Goal: Task Accomplishment & Management: Complete application form

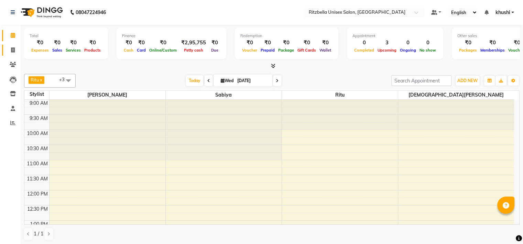
click at [15, 50] on span at bounding box center [13, 50] width 12 height 8
select select "service"
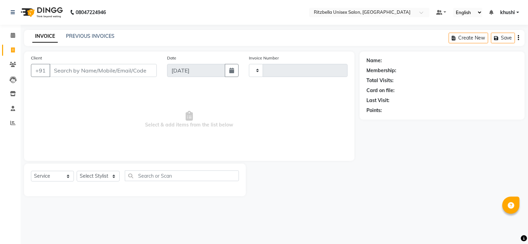
type input "0847"
select select "6870"
click at [89, 36] on link "PREVIOUS INVOICES" at bounding box center [90, 36] width 48 height 6
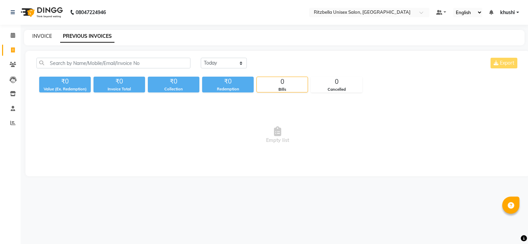
click at [38, 33] on link "INVOICE" at bounding box center [42, 36] width 20 height 6
select select "service"
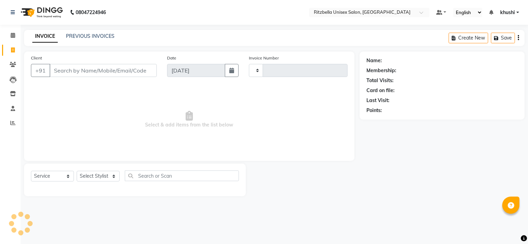
type input "0847"
select select "6870"
click at [92, 179] on select "Select Stylist khushi [PERSON_NAME] Ritu [PERSON_NAME] [PERSON_NAME][DEMOGRAPHI…" at bounding box center [103, 176] width 53 height 11
select select "53541"
click at [77, 171] on select "Select Stylist khushi [PERSON_NAME] Ritu [PERSON_NAME] [PERSON_NAME][DEMOGRAPHI…" at bounding box center [103, 176] width 53 height 11
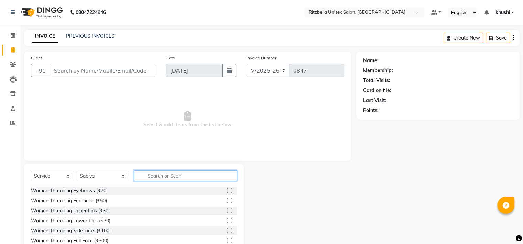
click at [178, 178] on input "text" at bounding box center [185, 175] width 103 height 11
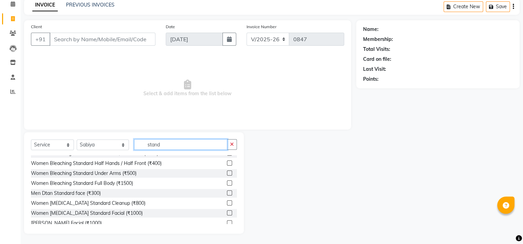
scroll to position [46, 0]
type input "stand"
click at [78, 204] on div "Women [MEDICAL_DATA] Standard Cleanup (₹800)" at bounding box center [88, 202] width 114 height 7
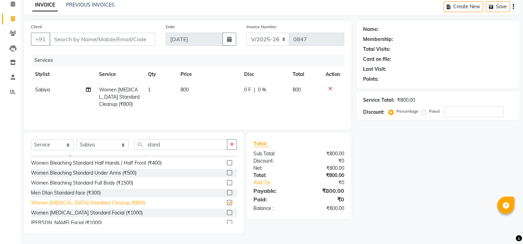
checkbox input "false"
click at [87, 144] on select "Select Stylist khushi [PERSON_NAME] Ritu [PERSON_NAME] [PERSON_NAME][DEMOGRAPHI…" at bounding box center [103, 145] width 52 height 11
select select "89403"
click at [77, 140] on select "Select Stylist khushi [PERSON_NAME] Ritu [PERSON_NAME] [PERSON_NAME][DEMOGRAPHI…" at bounding box center [103, 145] width 52 height 11
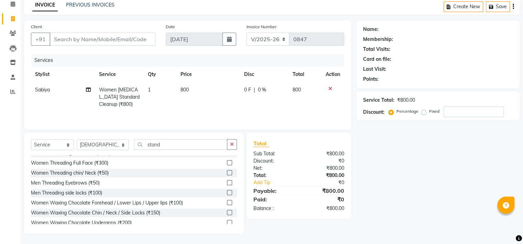
click at [181, 151] on div "Select Service Product Membership Package Voucher Prepaid Gift Card Select Styl…" at bounding box center [134, 147] width 206 height 16
click at [180, 141] on input "stand" at bounding box center [180, 144] width 93 height 11
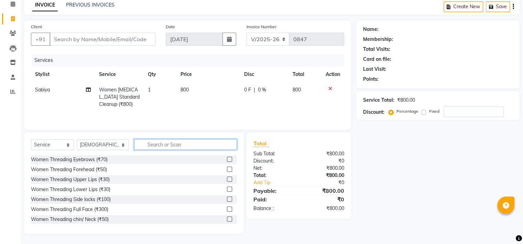
click at [154, 142] on input "text" at bounding box center [185, 144] width 103 height 11
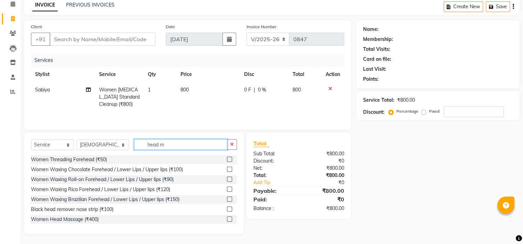
scroll to position [16, 0]
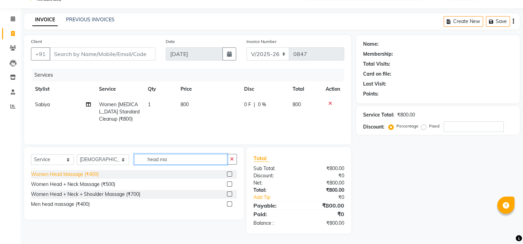
type input "head ma"
click at [63, 174] on div "Women Head Massage (₹400)" at bounding box center [65, 174] width 68 height 7
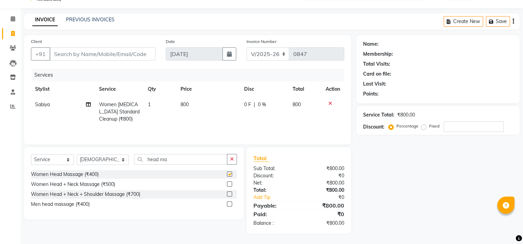
checkbox input "false"
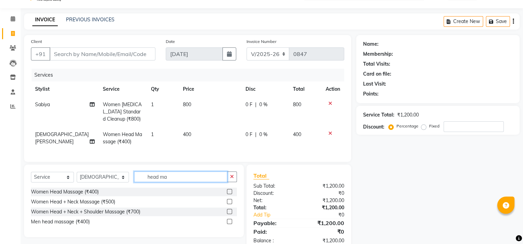
click at [164, 180] on input "head ma" at bounding box center [180, 177] width 93 height 11
type input "hair wash"
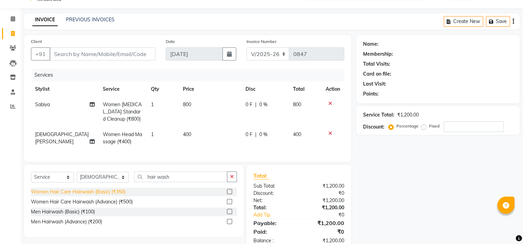
click at [111, 196] on div "Women Hair Care Hairwash (Basic) (₹350)" at bounding box center [78, 191] width 95 height 7
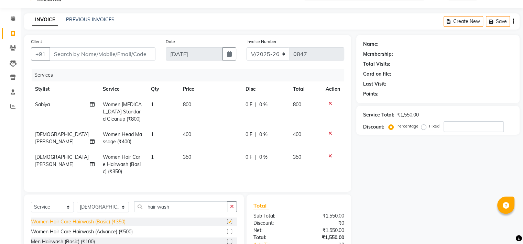
checkbox input "false"
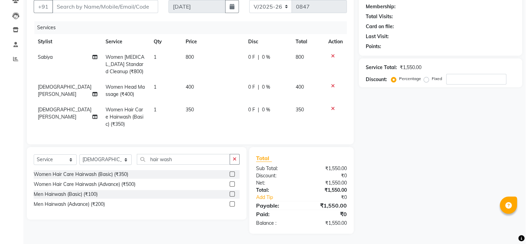
scroll to position [0, 0]
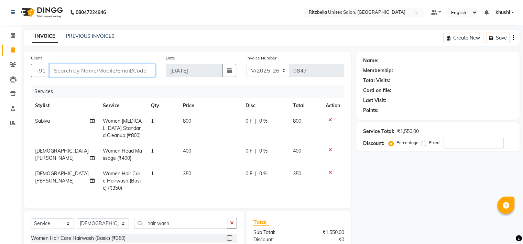
click at [120, 69] on input "Client" at bounding box center [102, 70] width 106 height 13
click at [84, 77] on input "Client" at bounding box center [102, 70] width 106 height 13
click at [57, 68] on input "Client" at bounding box center [102, 70] width 106 height 13
click at [69, 70] on input "Client" at bounding box center [102, 70] width 106 height 13
type input "p"
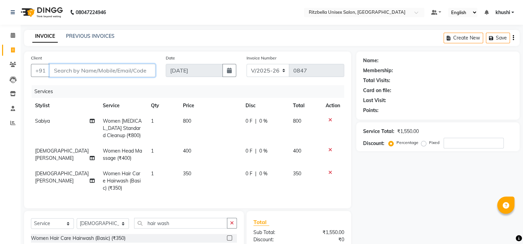
type input "0"
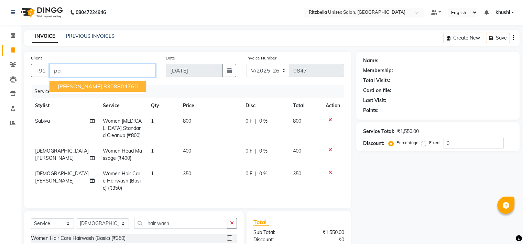
type input "p"
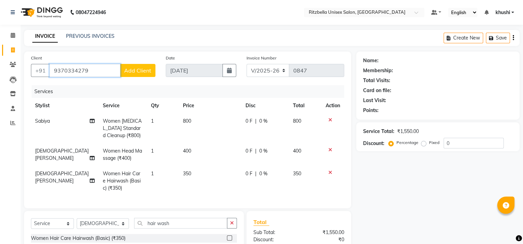
type input "9370334279"
click at [144, 79] on div "Client [PHONE_NUMBER] Add Client" at bounding box center [93, 68] width 135 height 28
click at [143, 68] on span "Add Client" at bounding box center [137, 70] width 27 height 7
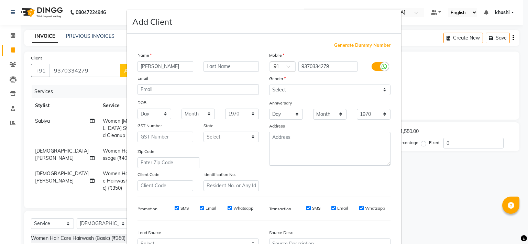
type input "[PERSON_NAME]"
click at [224, 68] on input "text" at bounding box center [231, 66] width 56 height 11
type input "[DEMOGRAPHIC_DATA]"
click at [307, 91] on select "Select [DEMOGRAPHIC_DATA] [DEMOGRAPHIC_DATA] Other Prefer Not To Say" at bounding box center [329, 90] width 121 height 11
select select "[DEMOGRAPHIC_DATA]"
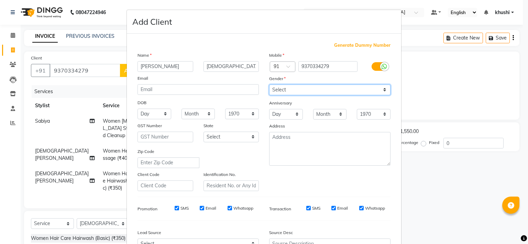
click at [269, 85] on select "Select [DEMOGRAPHIC_DATA] [DEMOGRAPHIC_DATA] Other Prefer Not To Say" at bounding box center [329, 90] width 121 height 11
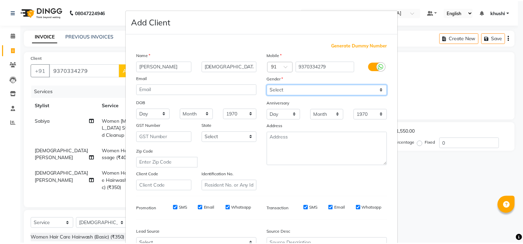
scroll to position [77, 0]
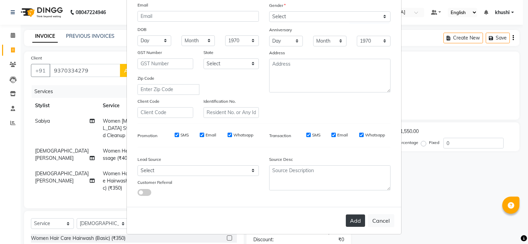
click at [351, 220] on button "Add" at bounding box center [355, 220] width 19 height 12
select select
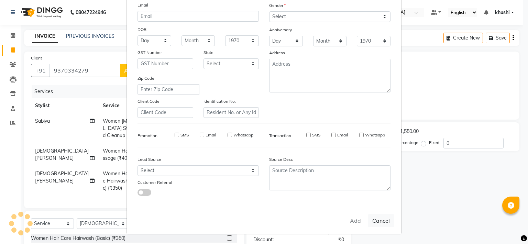
select select
checkbox input "false"
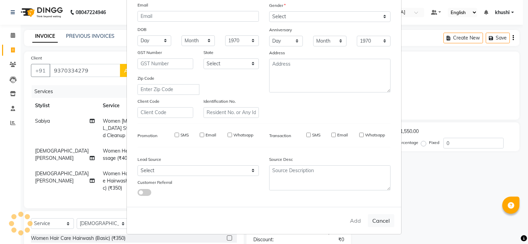
checkbox input "false"
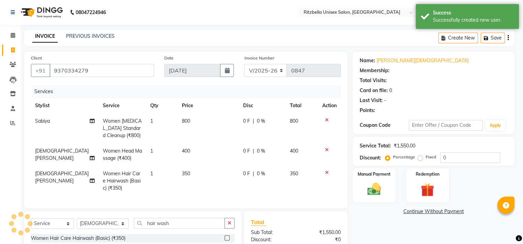
select select "1: Object"
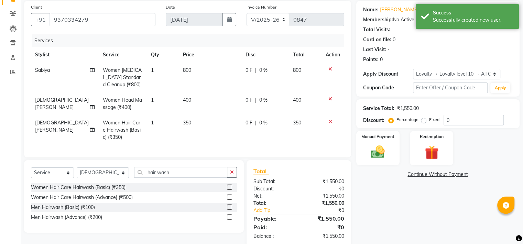
scroll to position [69, 0]
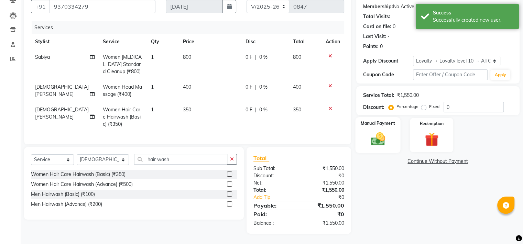
click at [368, 141] on img at bounding box center [377, 139] width 23 height 16
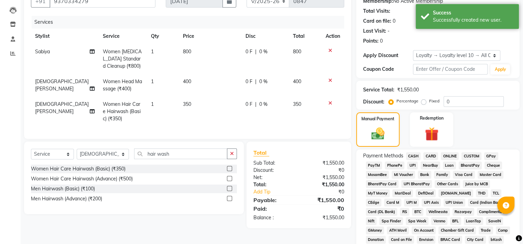
click at [414, 157] on span "CASH" at bounding box center [413, 156] width 15 height 8
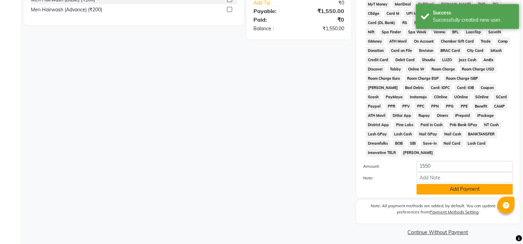
click at [475, 185] on button "Add Payment" at bounding box center [464, 189] width 96 height 11
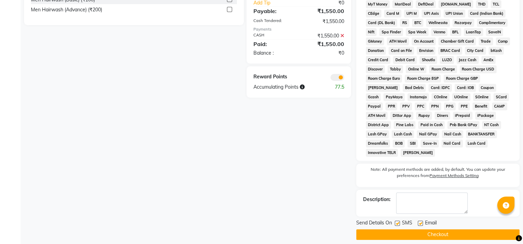
click at [429, 229] on button "Checkout" at bounding box center [437, 234] width 163 height 11
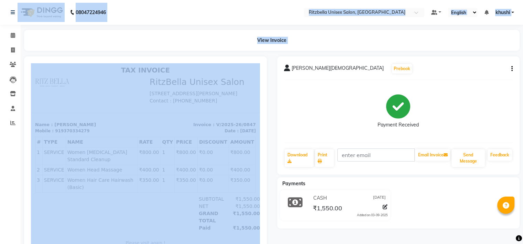
drag, startPoint x: 177, startPoint y: 13, endPoint x: 0, endPoint y: -37, distance: 184.1
click at [0, 0] on html "08047224946 Select Location × Ritzbella Unisex Salon, Kothrud Default Panel My …" at bounding box center [261, 122] width 523 height 244
drag, startPoint x: 0, startPoint y: -37, endPoint x: 62, endPoint y: 34, distance: 94.0
click at [62, 34] on div "View Invoice" at bounding box center [271, 40] width 495 height 21
click at [11, 34] on icon at bounding box center [13, 35] width 4 height 5
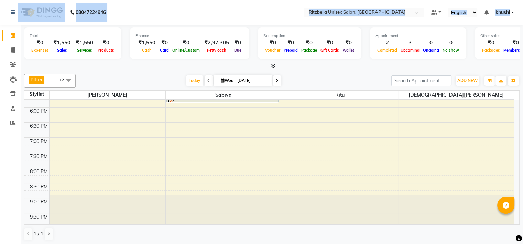
scroll to position [264, 0]
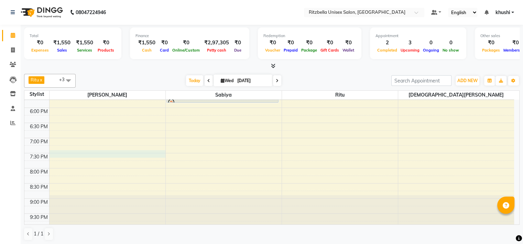
click at [66, 152] on div "9:00 AM 9:30 AM 10:00 AM 10:30 AM 11:00 AM 11:30 AM 12:00 PM 12:30 PM 1:00 PM 1…" at bounding box center [268, 32] width 489 height 393
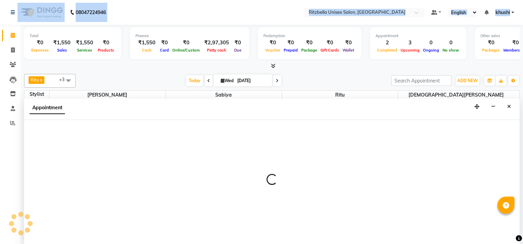
scroll to position [0, 0]
select select "59016"
select select "1170"
select select "tentative"
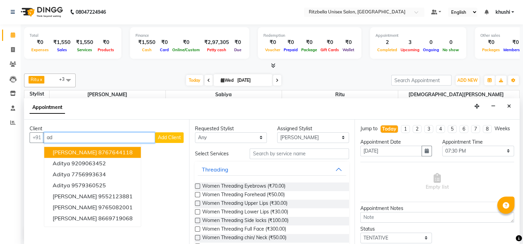
type input "a"
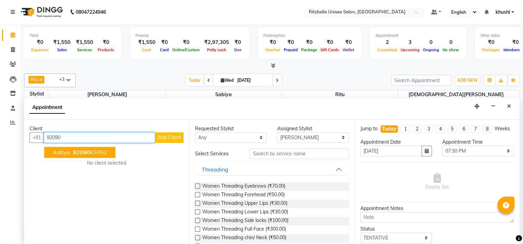
click at [75, 152] on span "92090" at bounding box center [81, 152] width 17 height 7
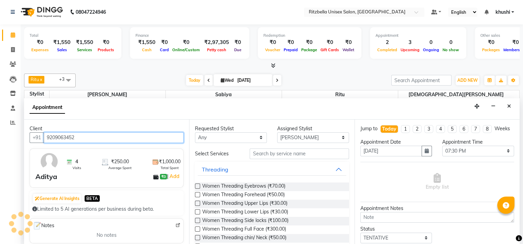
type input "9209063452"
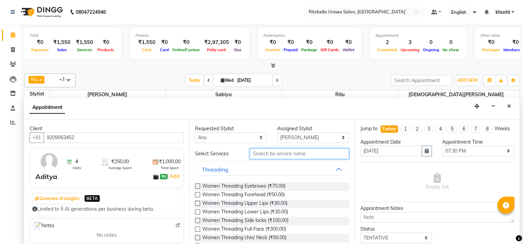
click at [265, 154] on input "text" at bounding box center [299, 153] width 99 height 11
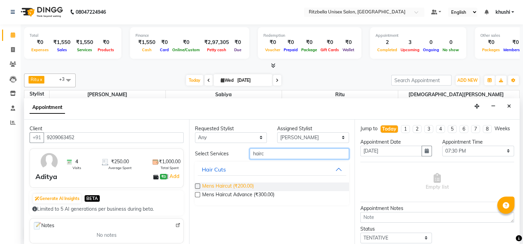
type input "hairc"
click at [233, 186] on span "Mens Haircut (₹200.00)" at bounding box center [228, 187] width 52 height 9
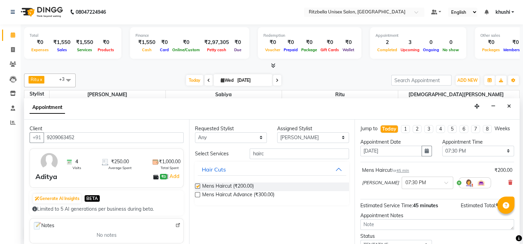
checkbox input "false"
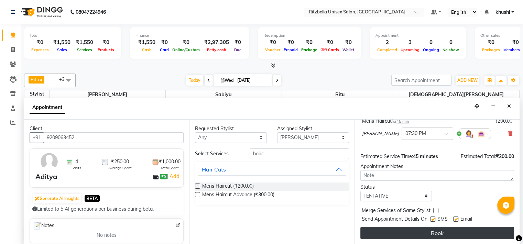
click at [454, 234] on button "Book" at bounding box center [437, 233] width 154 height 12
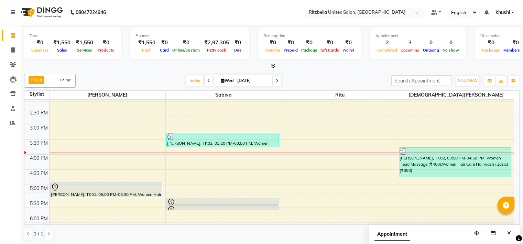
scroll to position [157, 0]
click at [10, 55] on link "Invoice" at bounding box center [10, 50] width 16 height 11
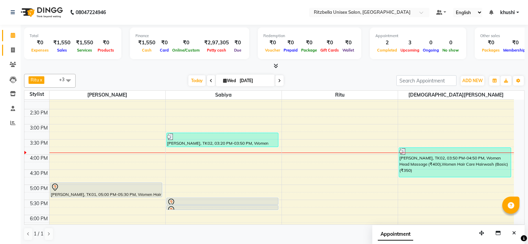
select select "6870"
select select "service"
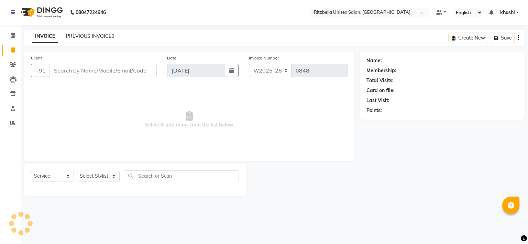
click at [71, 35] on link "PREVIOUS INVOICES" at bounding box center [90, 36] width 48 height 6
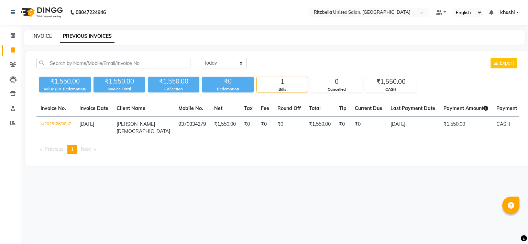
click at [41, 36] on link "INVOICE" at bounding box center [42, 36] width 20 height 6
select select "service"
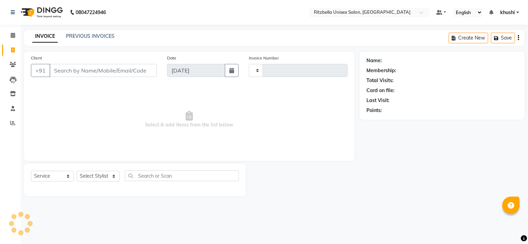
type input "0848"
select select "6870"
click at [110, 181] on select "Select Stylist" at bounding box center [98, 176] width 43 height 11
click at [108, 179] on select "Select Stylist" at bounding box center [98, 176] width 43 height 11
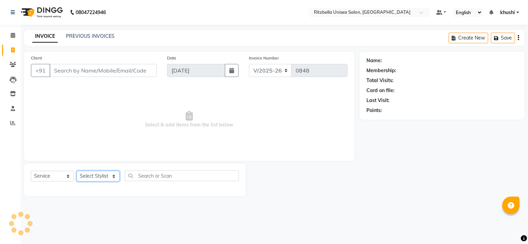
click at [104, 178] on select "Select Stylist" at bounding box center [98, 176] width 43 height 11
select select "59016"
click at [77, 171] on select "Select Stylist khushi [PERSON_NAME] Ritu [PERSON_NAME] [PERSON_NAME][DEMOGRAPHI…" at bounding box center [103, 176] width 53 height 11
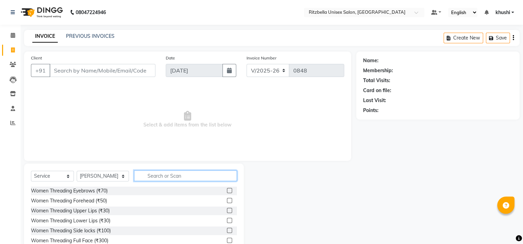
click at [157, 176] on input "text" at bounding box center [185, 175] width 103 height 11
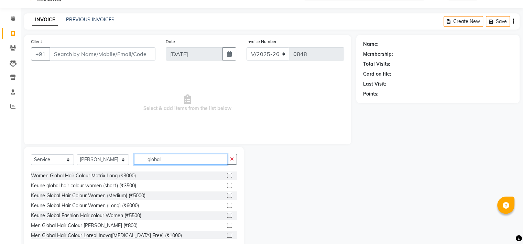
scroll to position [78, 0]
type input "global"
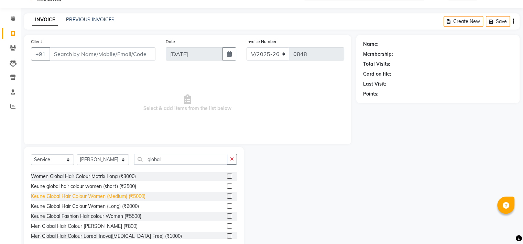
click at [92, 197] on div "Keune Global Hair Colour Women (Medium) (₹5000)" at bounding box center [88, 196] width 114 height 7
checkbox input "false"
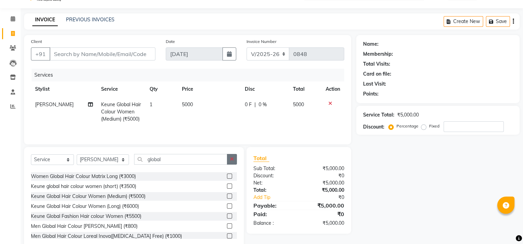
click at [229, 156] on button "button" at bounding box center [232, 159] width 10 height 11
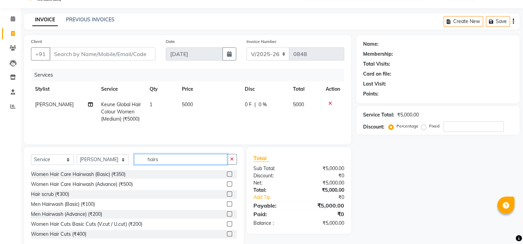
scroll to position [0, 0]
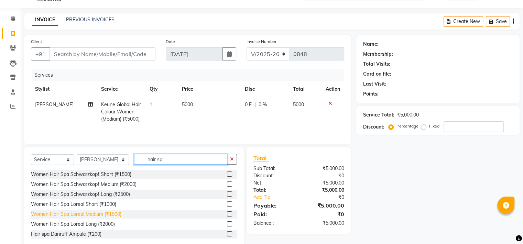
type input "hair sp"
click at [85, 214] on div "Women Hair Spa Loreal Medium (₹1500)" at bounding box center [76, 214] width 90 height 7
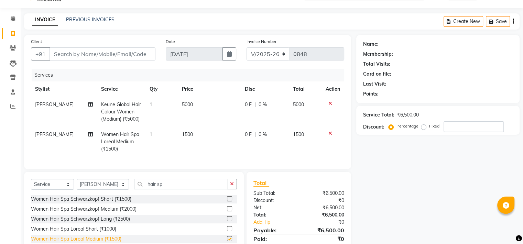
checkbox input "false"
click at [89, 104] on icon at bounding box center [90, 104] width 5 height 5
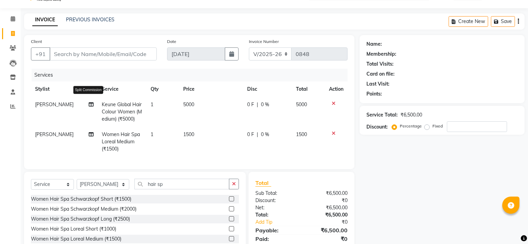
select select "59016"
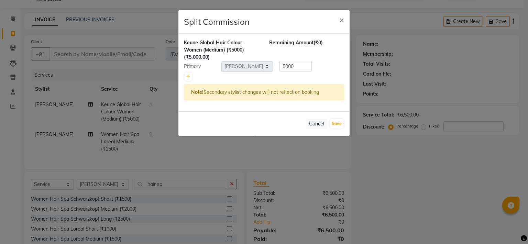
click at [140, 69] on ngb-modal-window "Split Commission × Keune Global Hair Colour Women (Medium) (₹5000) (₹5,000.00) …" at bounding box center [264, 122] width 528 height 244
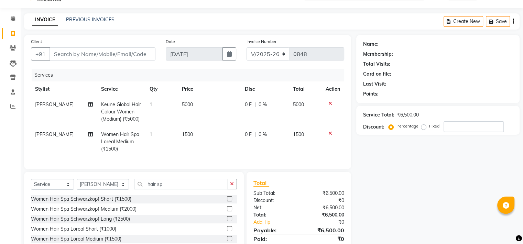
click at [123, 116] on span "Keune Global Hair Colour Women (Medium) (₹5000)" at bounding box center [121, 111] width 40 height 21
select select "59016"
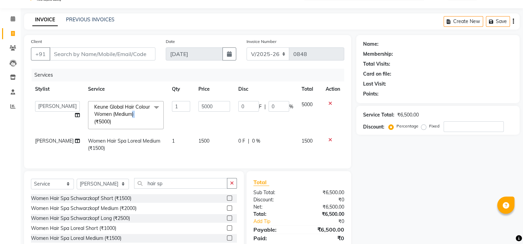
click at [123, 116] on span "Keune Global Hair Colour Women (Medium) (₹5000) x" at bounding box center [122, 114] width 60 height 22
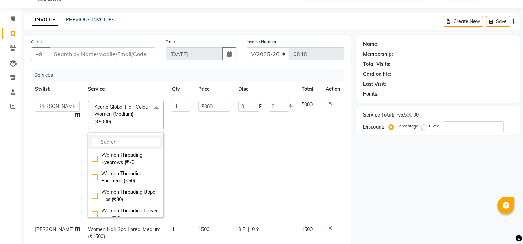
drag, startPoint x: 123, startPoint y: 116, endPoint x: 121, endPoint y: 141, distance: 24.9
click at [121, 141] on input "multiselect-search" at bounding box center [126, 142] width 68 height 7
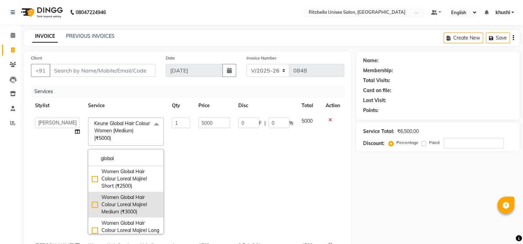
type input "global"
click at [92, 204] on div "Women Global Hair Colour Loreal Majirel Medium (₹3000)" at bounding box center [126, 205] width 68 height 22
checkbox input "true"
checkbox input "false"
type input "3000"
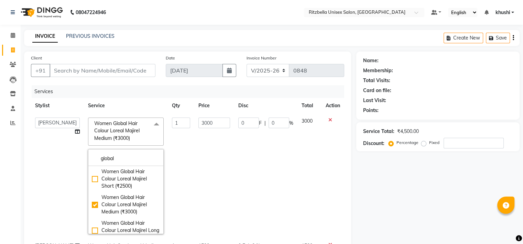
click at [181, 178] on td "1" at bounding box center [181, 175] width 27 height 125
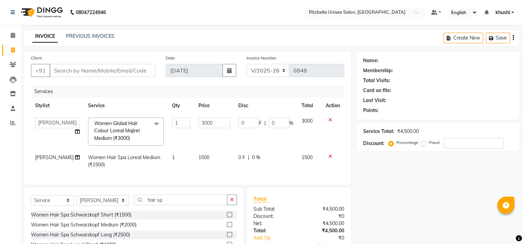
scroll to position [61, 0]
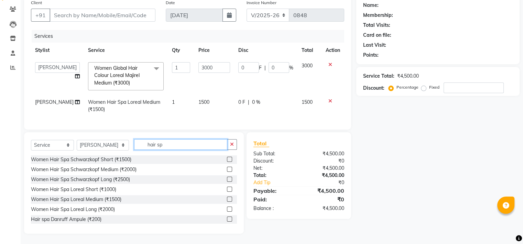
click at [174, 148] on input "hair sp" at bounding box center [180, 144] width 93 height 11
type input "waxing"
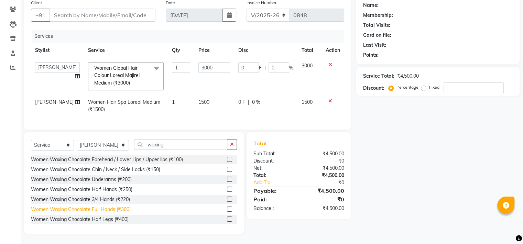
click at [107, 209] on div "Women Waxing Chocolate Full Hands (₹300)" at bounding box center [81, 209] width 100 height 7
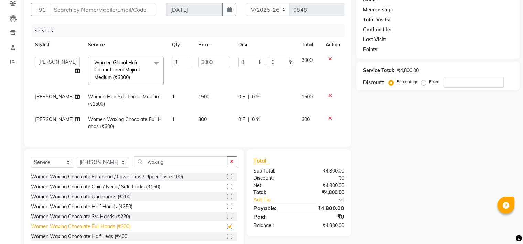
checkbox input "false"
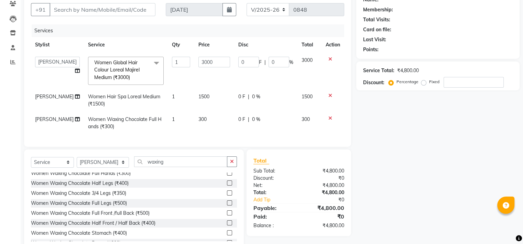
scroll to position [84, 0]
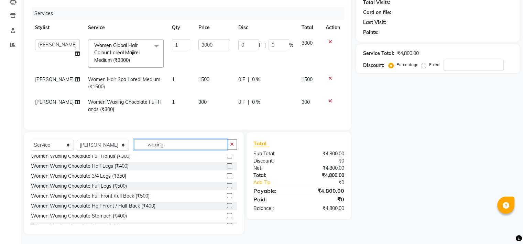
click at [171, 142] on input "waxing" at bounding box center [180, 144] width 93 height 11
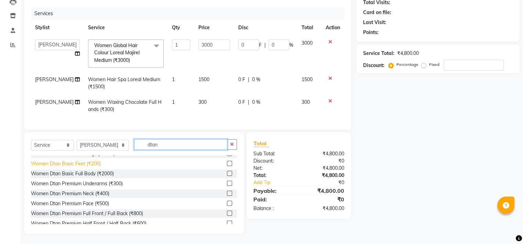
scroll to position [105, 0]
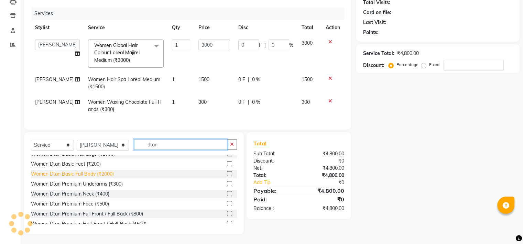
type input "dtan"
click at [83, 175] on div "Women Dtan Basic Full Body (₹2000)" at bounding box center [72, 173] width 83 height 7
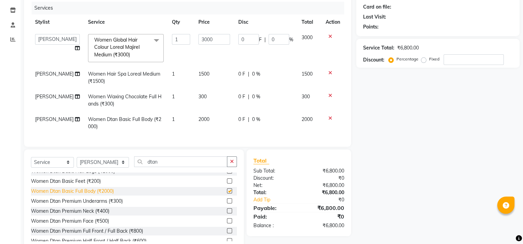
checkbox input "false"
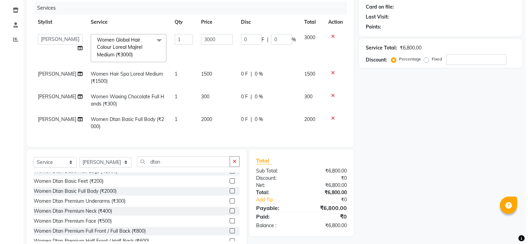
scroll to position [0, 0]
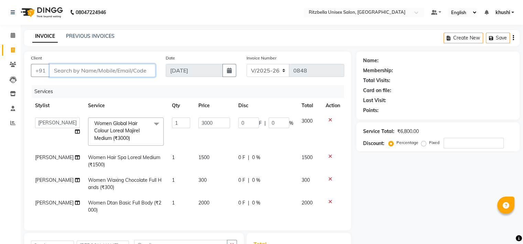
click at [105, 74] on input "Client" at bounding box center [102, 70] width 106 height 13
type input "9"
type input "0"
type input "9226157138"
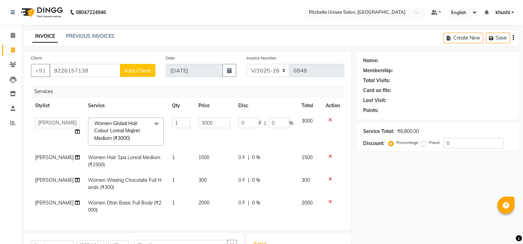
click at [148, 68] on span "Add Client" at bounding box center [137, 70] width 27 height 7
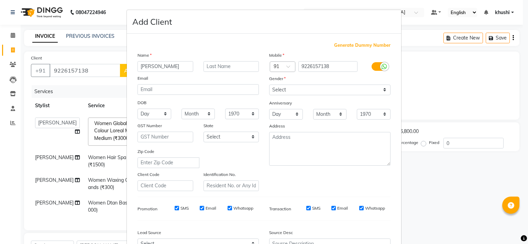
type input "[PERSON_NAME]"
click at [219, 64] on input "text" at bounding box center [231, 66] width 56 height 11
type input "Kiran"
click at [312, 88] on select "Select [DEMOGRAPHIC_DATA] [DEMOGRAPHIC_DATA] Other Prefer Not To Say" at bounding box center [329, 90] width 121 height 11
select select "[DEMOGRAPHIC_DATA]"
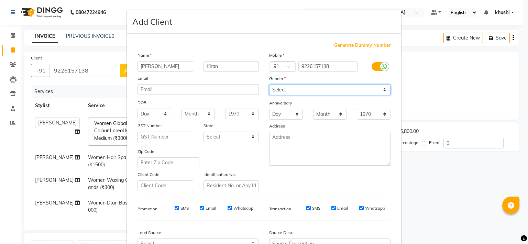
click at [269, 85] on select "Select [DEMOGRAPHIC_DATA] [DEMOGRAPHIC_DATA] Other Prefer Not To Say" at bounding box center [329, 90] width 121 height 11
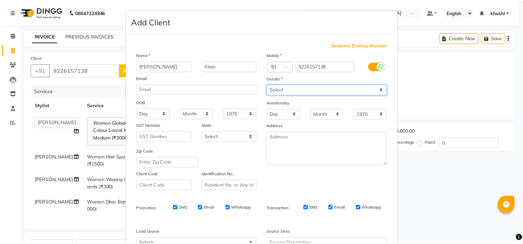
scroll to position [77, 0]
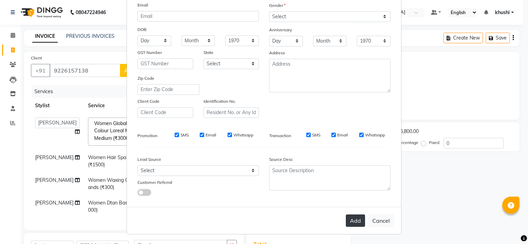
click at [353, 222] on button "Add" at bounding box center [355, 220] width 19 height 12
select select
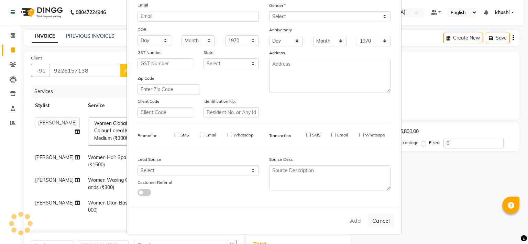
select select
checkbox input "false"
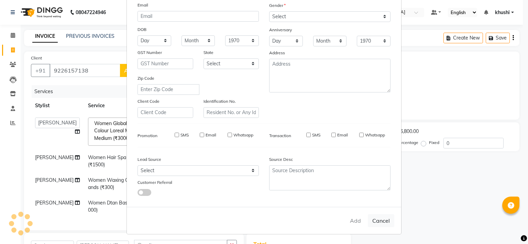
checkbox input "false"
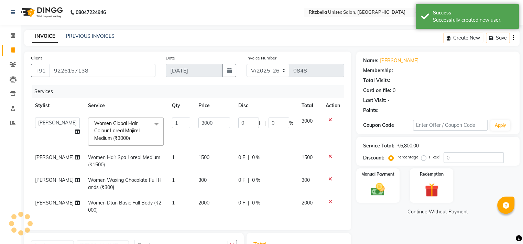
select select "1: Object"
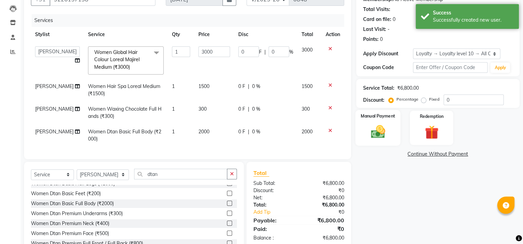
scroll to position [72, 0]
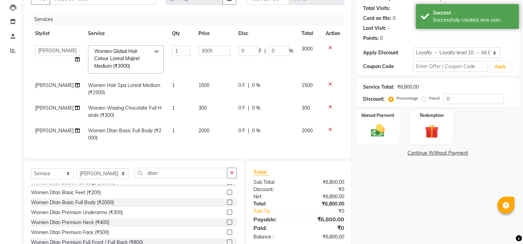
click at [28, 73] on div "Client [PHONE_NUMBER] Date [DATE] Invoice Number V/2025 V/[PHONE_NUMBER] Servic…" at bounding box center [187, 68] width 327 height 179
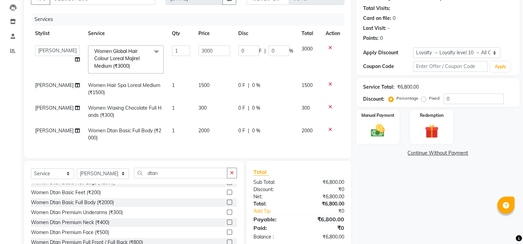
click at [329, 47] on icon at bounding box center [330, 47] width 4 height 5
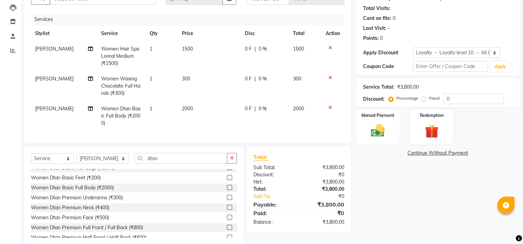
click at [331, 47] on icon at bounding box center [330, 47] width 4 height 5
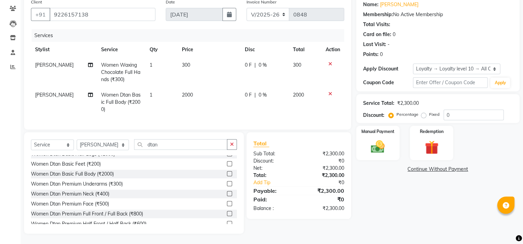
scroll to position [62, 0]
click at [156, 148] on input "dtan" at bounding box center [180, 144] width 93 height 11
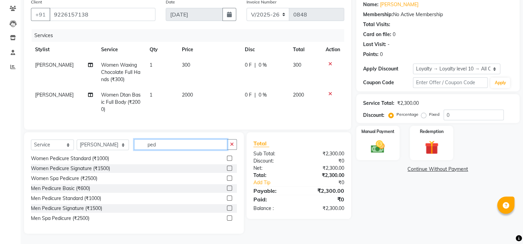
scroll to position [11, 0]
type input "pedi"
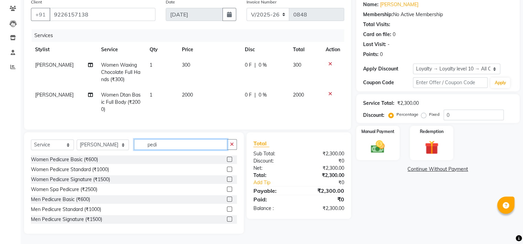
click at [154, 142] on input "pedi" at bounding box center [180, 144] width 93 height 11
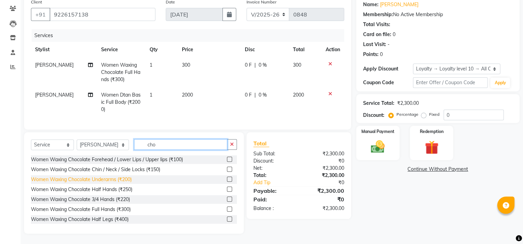
type input "cho"
click at [103, 180] on div "Women Waxing Chocolate Underarms (₹200)" at bounding box center [81, 179] width 101 height 7
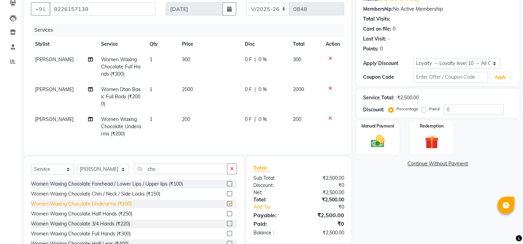
checkbox input "false"
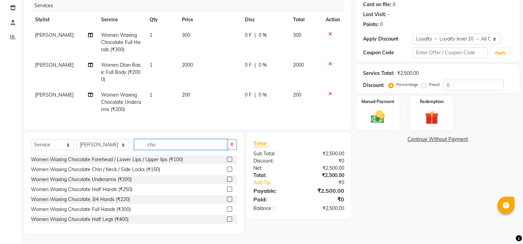
click at [170, 148] on input "cho" at bounding box center [180, 144] width 93 height 11
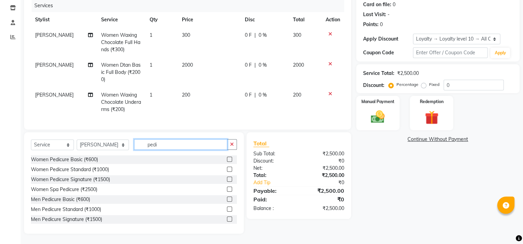
click at [153, 147] on input "pedi" at bounding box center [180, 144] width 93 height 11
type input "pedi"
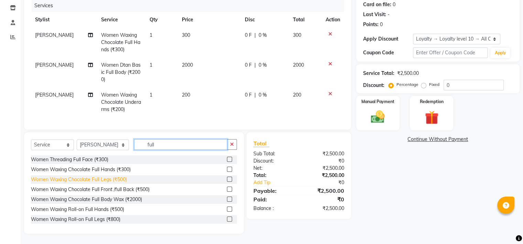
type input "full"
click at [108, 178] on div "Women Waxing Chocolate Full Legs (₹500)" at bounding box center [79, 179] width 96 height 7
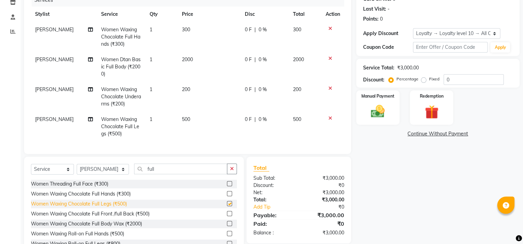
checkbox input "false"
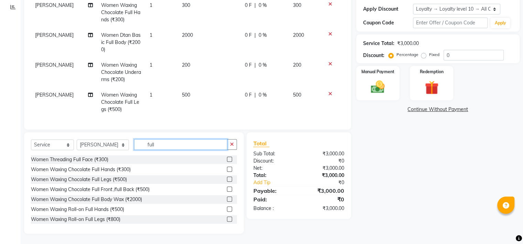
click at [174, 146] on input "full" at bounding box center [180, 144] width 93 height 11
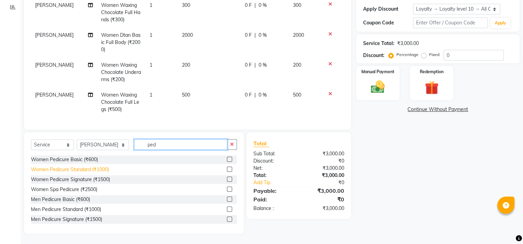
type input "ped"
click at [92, 169] on div "Women Pedicure Standard (₹1000)" at bounding box center [70, 169] width 78 height 7
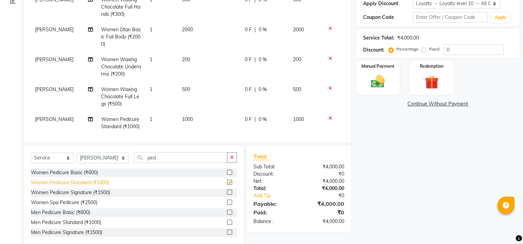
checkbox input "false"
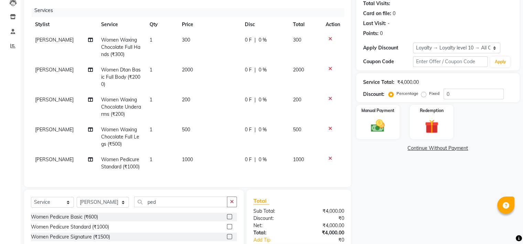
scroll to position [9, 0]
click at [366, 125] on img at bounding box center [377, 126] width 23 height 16
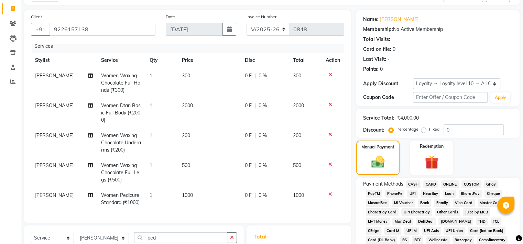
scroll to position [91, 0]
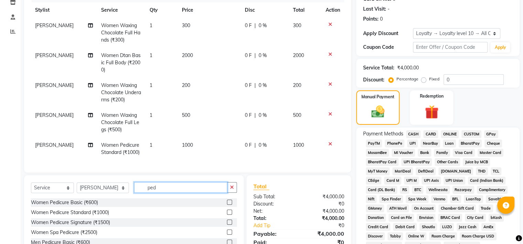
click at [186, 184] on input "ped" at bounding box center [180, 187] width 93 height 11
type input "spa"
click at [166, 187] on input "spa" at bounding box center [180, 187] width 93 height 11
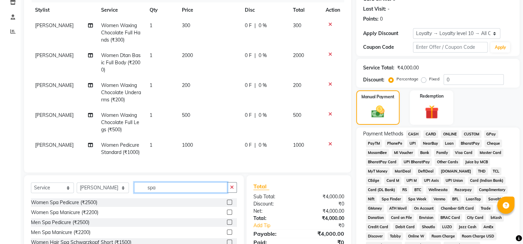
click at [166, 187] on input "spa" at bounding box center [180, 187] width 93 height 11
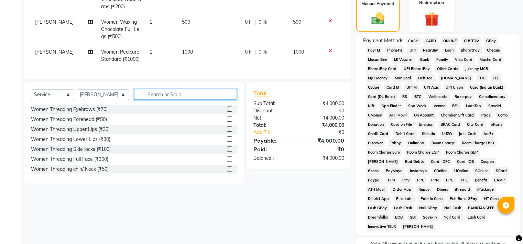
scroll to position [124, 0]
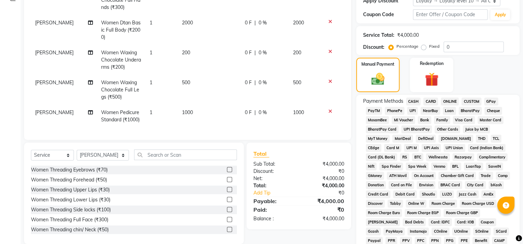
click at [429, 47] on label "Fixed" at bounding box center [434, 46] width 10 height 6
click at [423, 47] on input "Fixed" at bounding box center [424, 46] width 5 height 5
radio input "true"
click at [396, 47] on label "Percentage" at bounding box center [407, 46] width 22 height 6
click at [390, 47] on input "Percentage" at bounding box center [392, 46] width 5 height 5
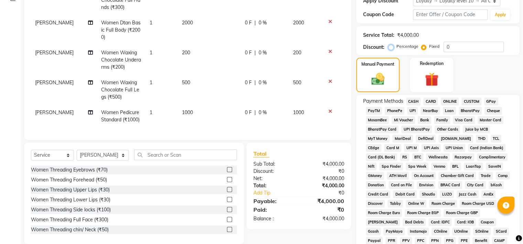
radio input "true"
click at [465, 48] on input "0" at bounding box center [473, 47] width 60 height 11
type input "2"
type input "1"
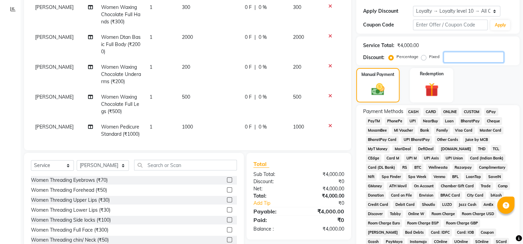
scroll to position [0, 0]
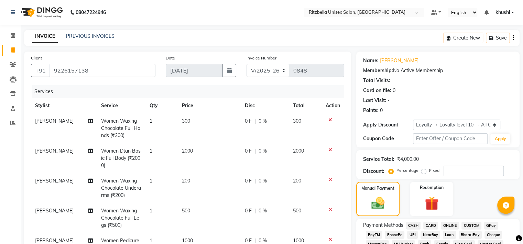
click at [500, 32] on div "Create New Save" at bounding box center [481, 38] width 76 height 16
click at [501, 32] on div "Create New Save" at bounding box center [481, 38] width 76 height 16
click at [500, 36] on button "Save" at bounding box center [498, 38] width 24 height 11
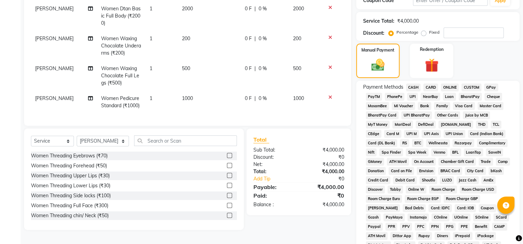
scroll to position [9, 0]
click at [183, 65] on span "500" at bounding box center [186, 68] width 8 height 6
select select "59016"
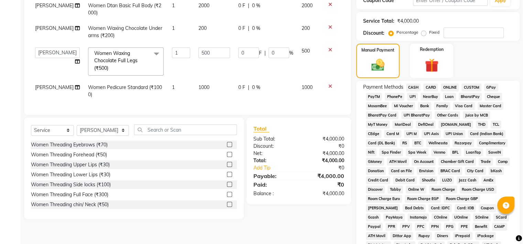
scroll to position [0, 0]
click at [198, 50] on input "500" at bounding box center [214, 52] width 32 height 11
click at [198, 52] on input "500" at bounding box center [214, 52] width 32 height 11
type input "1000"
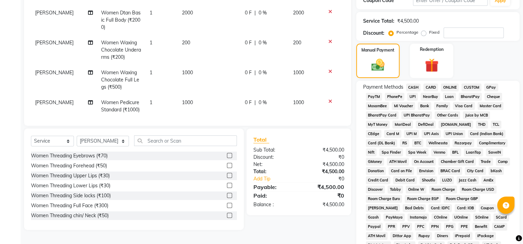
click at [275, 225] on div "Client [PHONE_NUMBER] Date [DATE] Invoice Number V/2025 V/[PHONE_NUMBER] Servic…" at bounding box center [187, 117] width 337 height 408
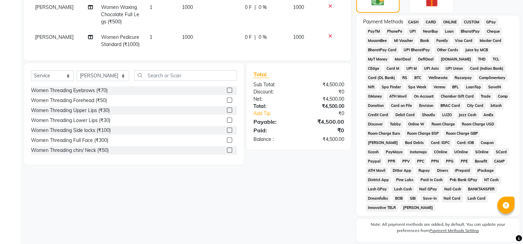
scroll to position [164, 0]
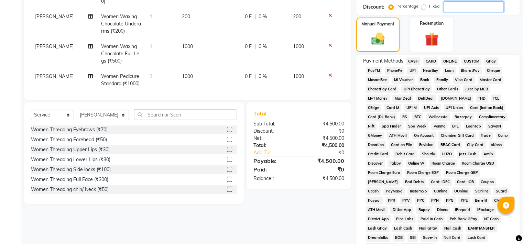
click at [447, 8] on input "number" at bounding box center [473, 6] width 60 height 11
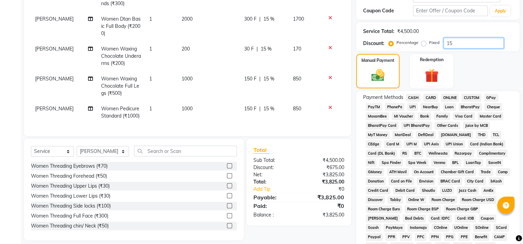
scroll to position [0, 0]
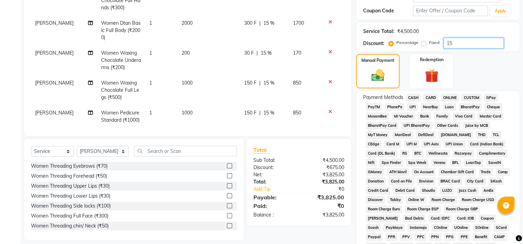
type input "1"
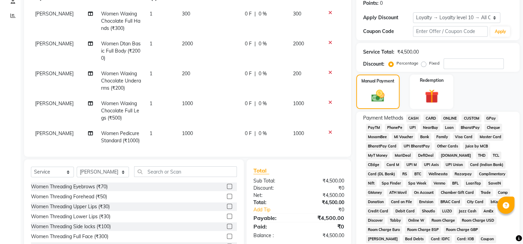
click at [124, 45] on span "Women Dtan Basic Full Body (₹2000)" at bounding box center [121, 51] width 40 height 21
select select "59016"
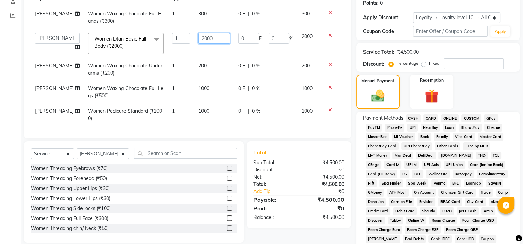
click at [198, 37] on input "2000" at bounding box center [214, 38] width 32 height 11
type input "2500"
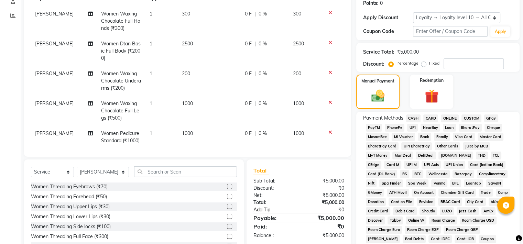
click at [266, 212] on div "Total Sub Total: ₹5,000.00 Discount: ₹0 Net: ₹5,000.00 Total: ₹5,000.00 Add Tip…" at bounding box center [298, 202] width 91 height 73
click at [474, 66] on input "number" at bounding box center [473, 63] width 60 height 11
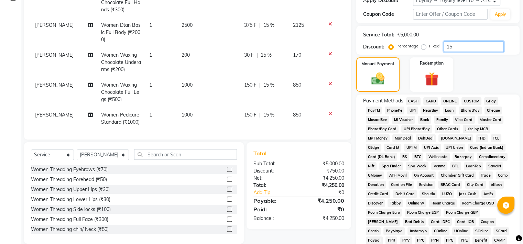
scroll to position [9, 0]
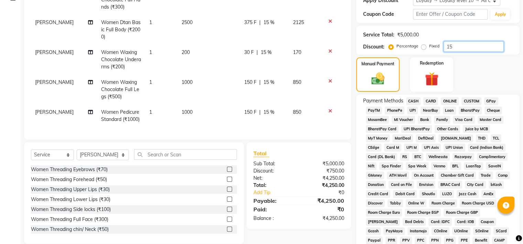
click at [480, 46] on input "15" at bounding box center [473, 46] width 60 height 11
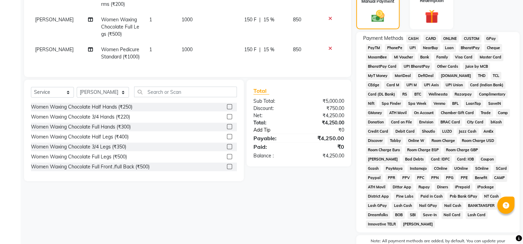
scroll to position [136, 0]
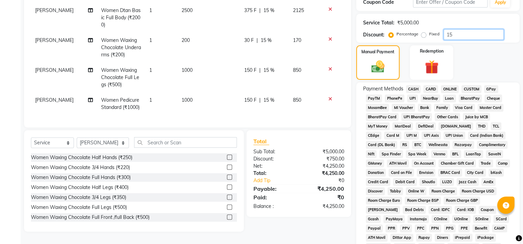
type input "1"
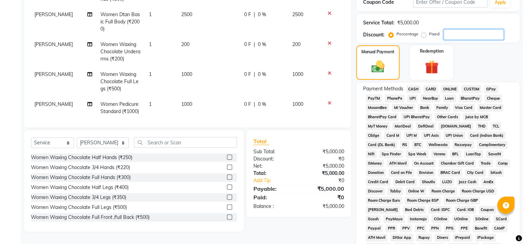
scroll to position [0, 1]
click at [181, 13] on span "2500" at bounding box center [186, 14] width 11 height 6
select select "59016"
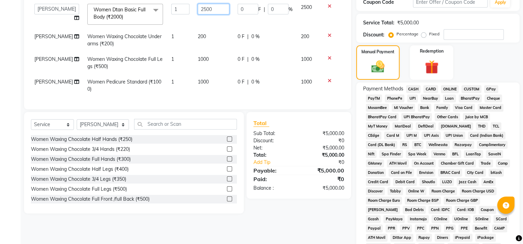
click at [198, 9] on input "2500" at bounding box center [214, 9] width 32 height 11
type input "2000"
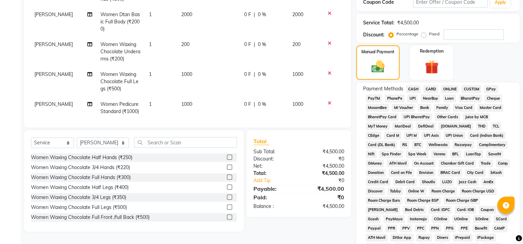
click at [282, 233] on div "Client [PHONE_NUMBER] Date [DATE] Invoice Number V/2025 V/[PHONE_NUMBER] Servic…" at bounding box center [187, 119] width 337 height 408
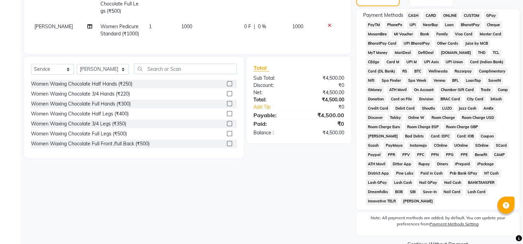
scroll to position [143, 0]
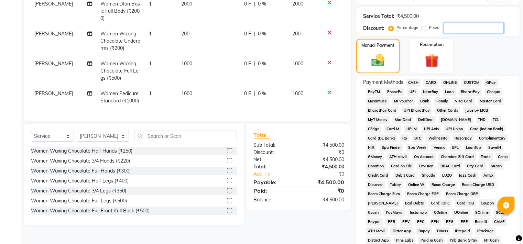
click at [462, 24] on input "number" at bounding box center [473, 28] width 60 height 11
type input "1"
type input "2"
type input "1"
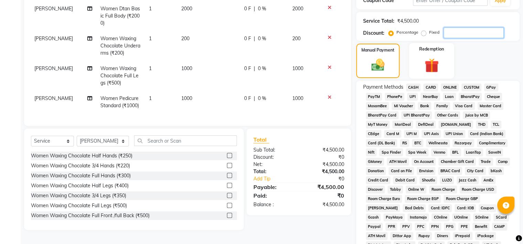
scroll to position [138, 0]
type input "1"
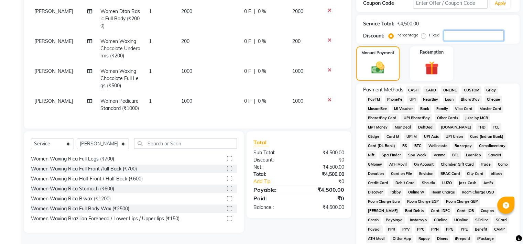
scroll to position [429, 0]
click at [230, 205] on div at bounding box center [232, 207] width 10 height 9
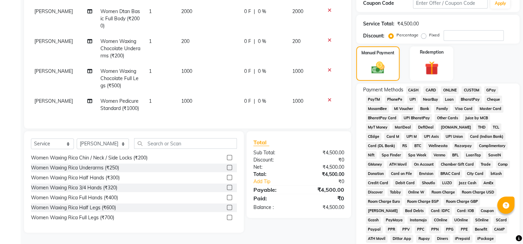
scroll to position [309, 0]
click at [239, 181] on div "Select Service Product Membership Package Voucher Prepaid Gift Card Select Styl…" at bounding box center [134, 181] width 220 height 101
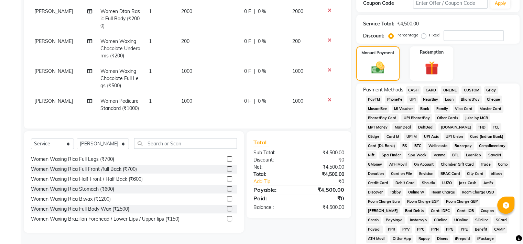
scroll to position [428, 0]
click at [234, 223] on div "Women Threading Eyebrows (₹70) Women Threading Forehead (₹50) Women Threading U…" at bounding box center [134, 189] width 206 height 71
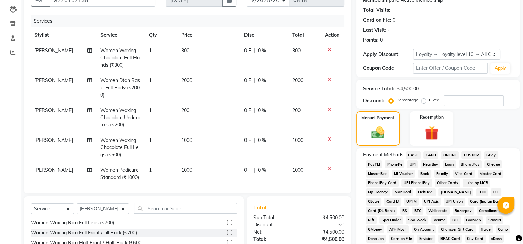
scroll to position [71, 0]
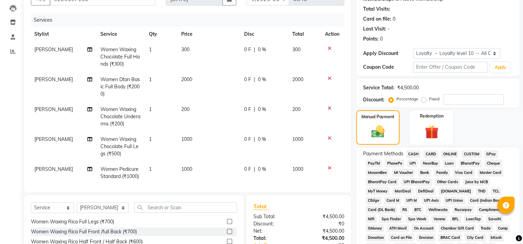
click at [182, 79] on span "2000" at bounding box center [186, 79] width 11 height 6
select select "59016"
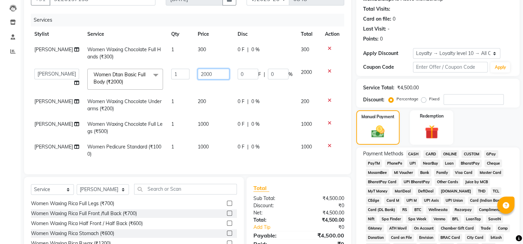
click at [198, 76] on input "2000" at bounding box center [214, 74] width 32 height 11
type input "2500"
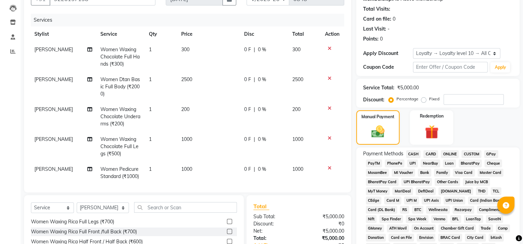
click at [293, 196] on div "Total Sub Total: ₹5,000.00 Discount: ₹0 Net: ₹5,000.00 Total: ₹5,000.00 Add Tip…" at bounding box center [298, 238] width 104 height 87
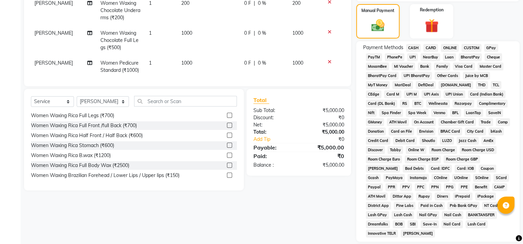
scroll to position [158, 0]
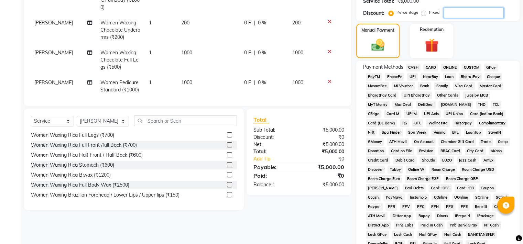
click at [468, 10] on input "number" at bounding box center [473, 13] width 60 height 11
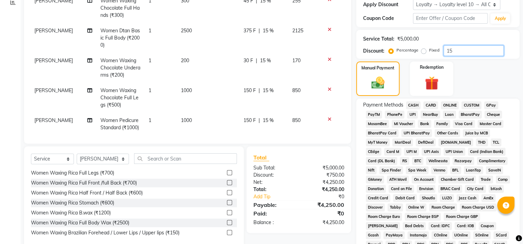
scroll to position [87, 0]
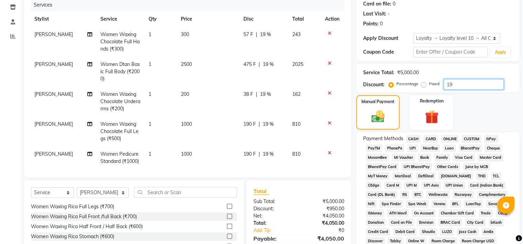
type input "1"
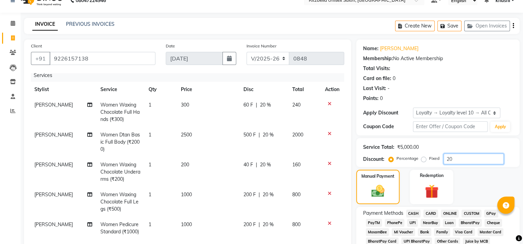
scroll to position [92, 0]
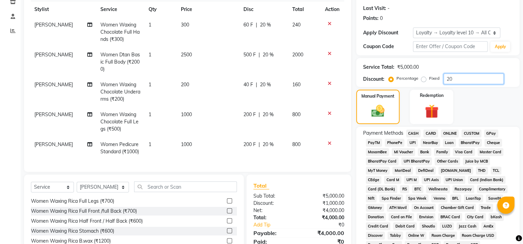
type input "20"
click at [120, 59] on span "Women Dtan Basic Full Body (₹2000)" at bounding box center [120, 62] width 40 height 21
select select "59016"
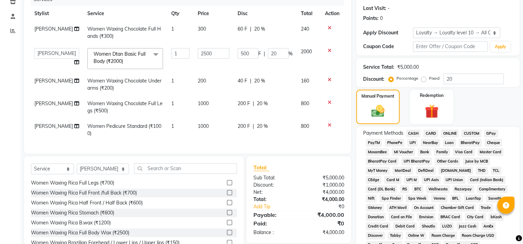
scroll to position [0, 1]
click at [120, 59] on span "Women Dtan Basic Full Body (₹2000) x" at bounding box center [122, 58] width 60 height 15
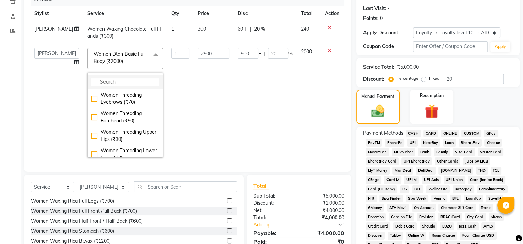
click at [117, 86] on li at bounding box center [125, 82] width 75 height 14
click at [113, 81] on input "multiselect-search" at bounding box center [125, 81] width 68 height 7
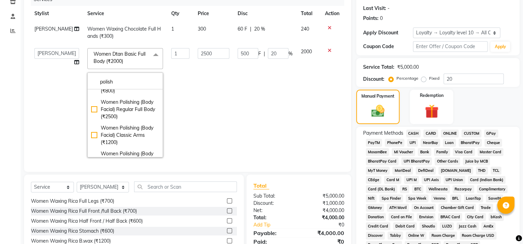
scroll to position [173, 0]
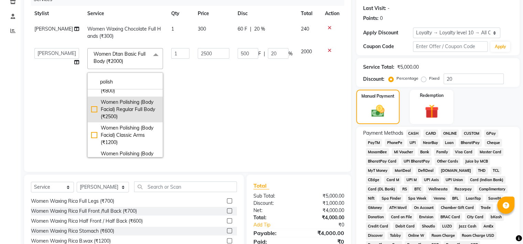
type input "polish"
click at [91, 116] on div "Women Polishing (Body Facial) Regular Full Body (₹2500)" at bounding box center [125, 110] width 68 height 22
checkbox input "true"
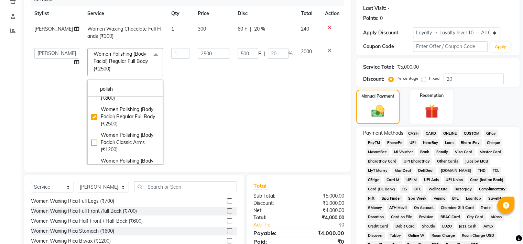
click at [30, 125] on div "Client [PHONE_NUMBER] Date [DATE] Invoice Number V/2025 V/[PHONE_NUMBER] Servic…" at bounding box center [187, 65] width 327 height 212
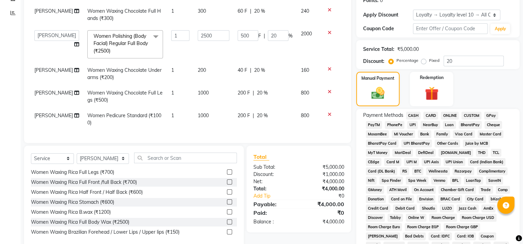
scroll to position [0, 0]
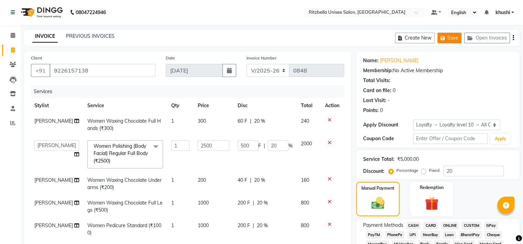
click at [454, 38] on button "Save" at bounding box center [449, 38] width 24 height 11
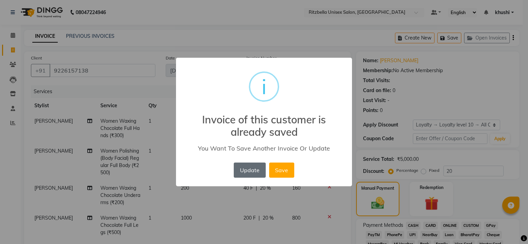
click at [243, 177] on button "Update" at bounding box center [250, 170] width 32 height 15
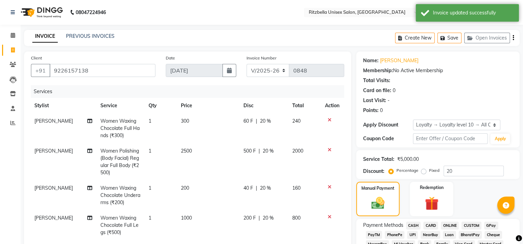
click at [19, 35] on li "Calendar" at bounding box center [10, 35] width 21 height 15
click at [13, 35] on icon at bounding box center [13, 35] width 4 height 5
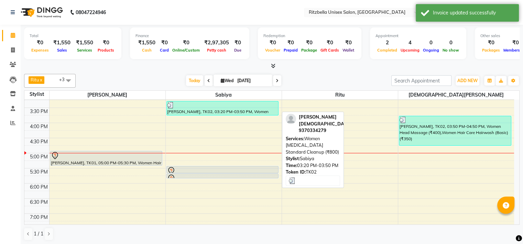
scroll to position [188, 0]
